Goal: Task Accomplishment & Management: Manage account settings

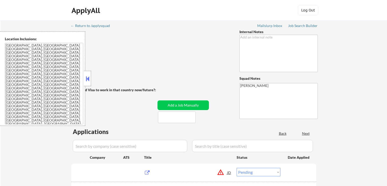
select select ""pending""
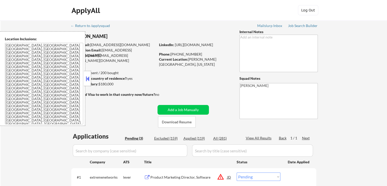
click at [86, 79] on button at bounding box center [88, 79] width 6 height 8
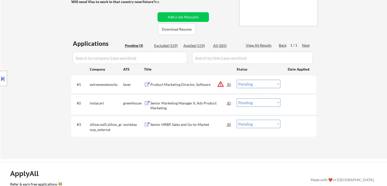
scroll to position [102, 0]
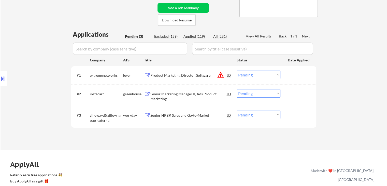
click at [176, 75] on div "Product Marketing Director, Software" at bounding box center [189, 75] width 77 height 5
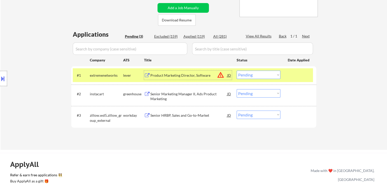
click at [170, 96] on div "Senior Marketing Manager II, Ads Product Marketing" at bounding box center [189, 96] width 77 height 10
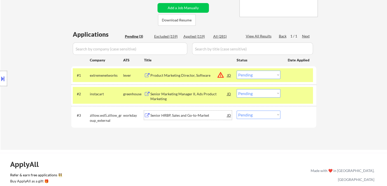
click at [182, 115] on div "Senior HRBP, Sales and Go-to-Market" at bounding box center [189, 115] width 77 height 5
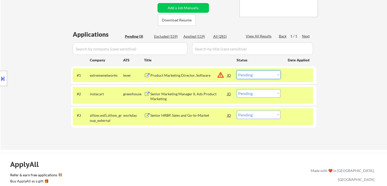
click at [269, 76] on select "Choose an option... Pending Applied Excluded (Questions) Excluded (Expired) Exc…" at bounding box center [259, 75] width 44 height 8
click at [237, 71] on select "Choose an option... Pending Applied Excluded (Questions) Excluded (Expired) Exc…" at bounding box center [259, 75] width 44 height 8
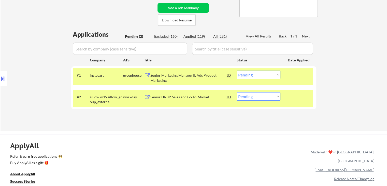
click at [250, 73] on select "Choose an option... Pending Applied Excluded (Questions) Excluded (Expired) Exc…" at bounding box center [259, 75] width 44 height 8
click at [237, 71] on select "Choose an option... Pending Applied Excluded (Questions) Excluded (Expired) Exc…" at bounding box center [259, 75] width 44 height 8
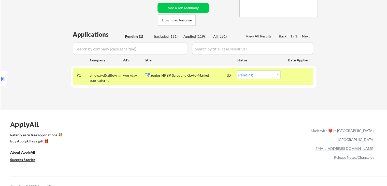
click at [247, 76] on select "Choose an option... Pending Applied Excluded (Questions) Excluded (Expired) Exc…" at bounding box center [259, 75] width 44 height 8
click at [237, 71] on select "Choose an option... Pending Applied Excluded (Questions) Excluded (Expired) Exc…" at bounding box center [259, 75] width 44 height 8
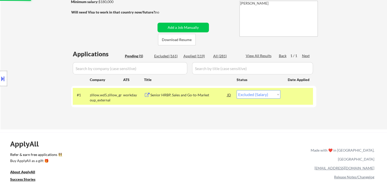
scroll to position [51, 0]
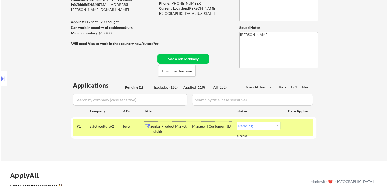
click at [186, 128] on div "Senior Product Marketing Manager | Customer Insights" at bounding box center [189, 129] width 77 height 10
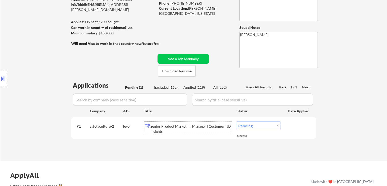
click at [0, 78] on button at bounding box center [3, 78] width 6 height 8
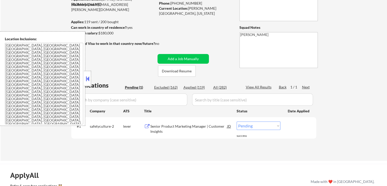
click at [86, 78] on button at bounding box center [88, 79] width 6 height 8
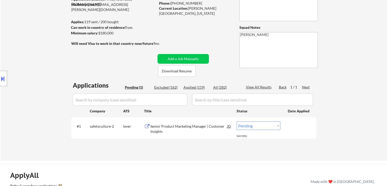
click at [251, 128] on select "Choose an option... Pending Applied Excluded (Questions) Excluded (Expired) Exc…" at bounding box center [259, 126] width 44 height 8
select select ""applied""
click at [237, 122] on select "Choose an option... Pending Applied Excluded (Questions) Excluded (Expired) Exc…" at bounding box center [259, 126] width 44 height 8
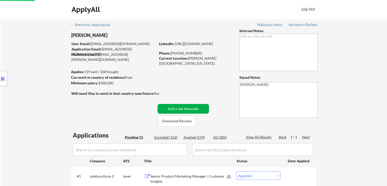
scroll to position [0, 0]
